Goal: Task Accomplishment & Management: Use online tool/utility

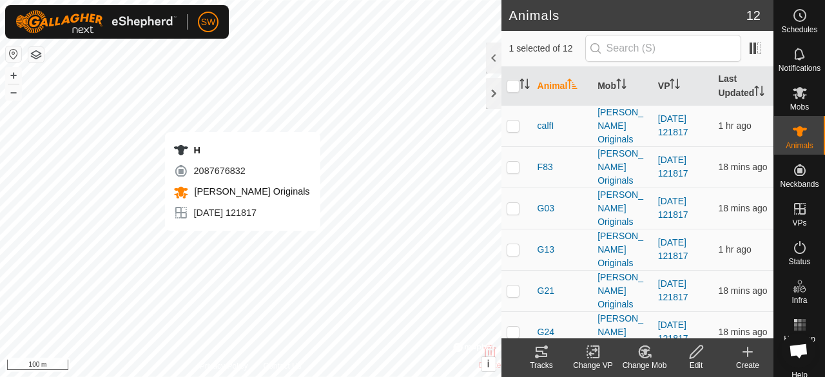
checkbox input "false"
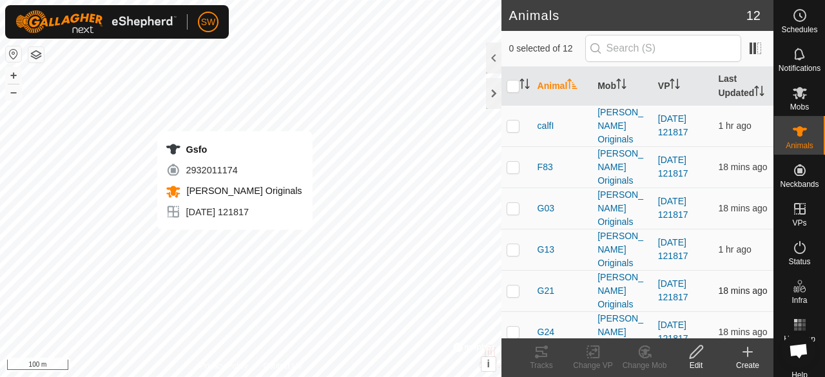
checkbox input "true"
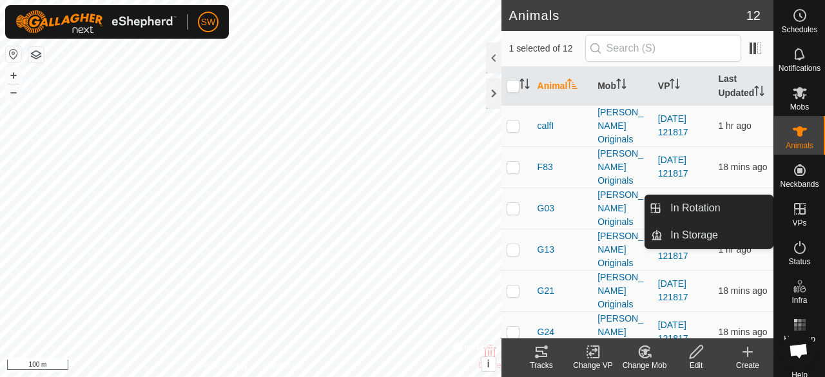
click at [795, 208] on icon at bounding box center [800, 209] width 12 height 12
click at [801, 221] on span "VPs" at bounding box center [799, 223] width 14 height 8
click at [724, 203] on link "In Rotation" at bounding box center [717, 208] width 110 height 26
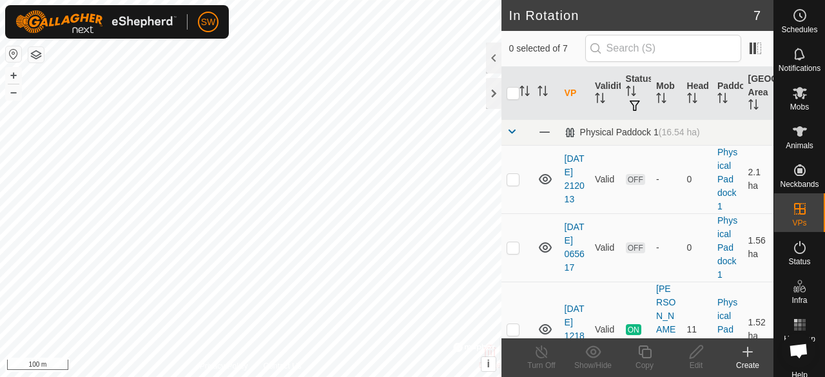
click at [752, 356] on icon at bounding box center [747, 351] width 15 height 15
